Goal: Navigation & Orientation: Find specific page/section

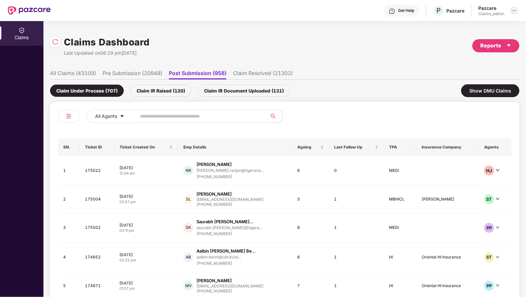
click at [516, 12] on img at bounding box center [514, 10] width 5 height 5
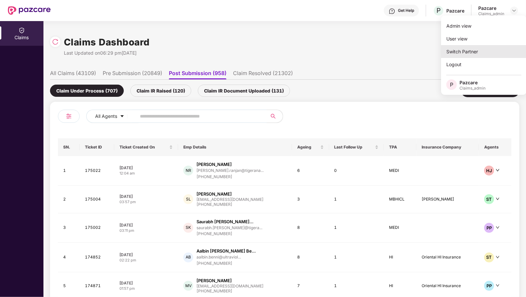
click at [452, 50] on div "Switch Partner" at bounding box center [484, 51] width 86 height 13
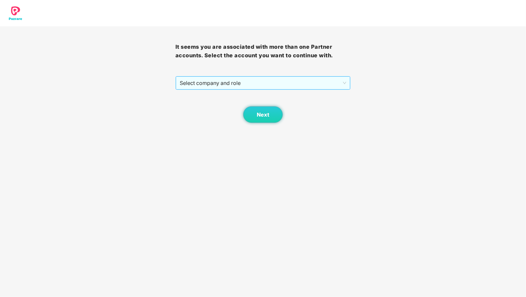
click at [188, 88] on span "Select company and role" at bounding box center [263, 83] width 167 height 13
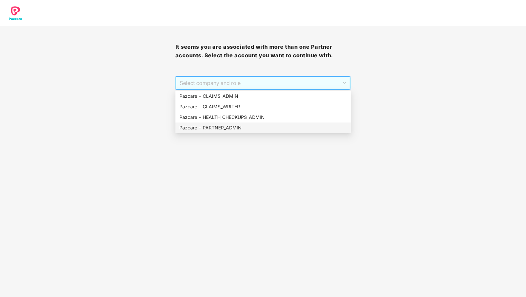
click at [189, 128] on div "Pazcare - PARTNER_ADMIN" at bounding box center [264, 127] width 168 height 7
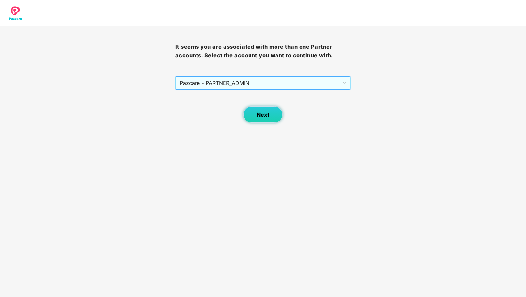
click at [265, 112] on span "Next" at bounding box center [263, 115] width 13 height 6
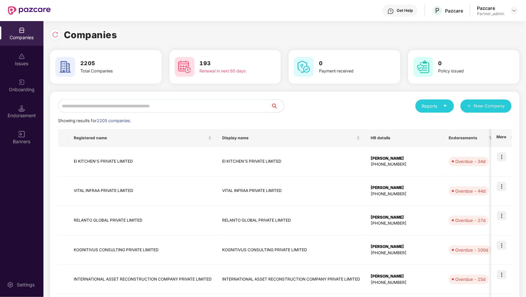
click at [185, 109] on input "text" at bounding box center [164, 105] width 213 height 13
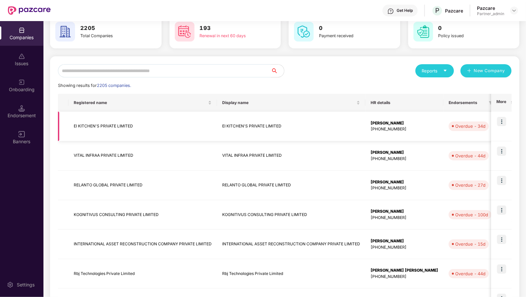
scroll to position [48, 0]
